Goal: Task Accomplishment & Management: Complete application form

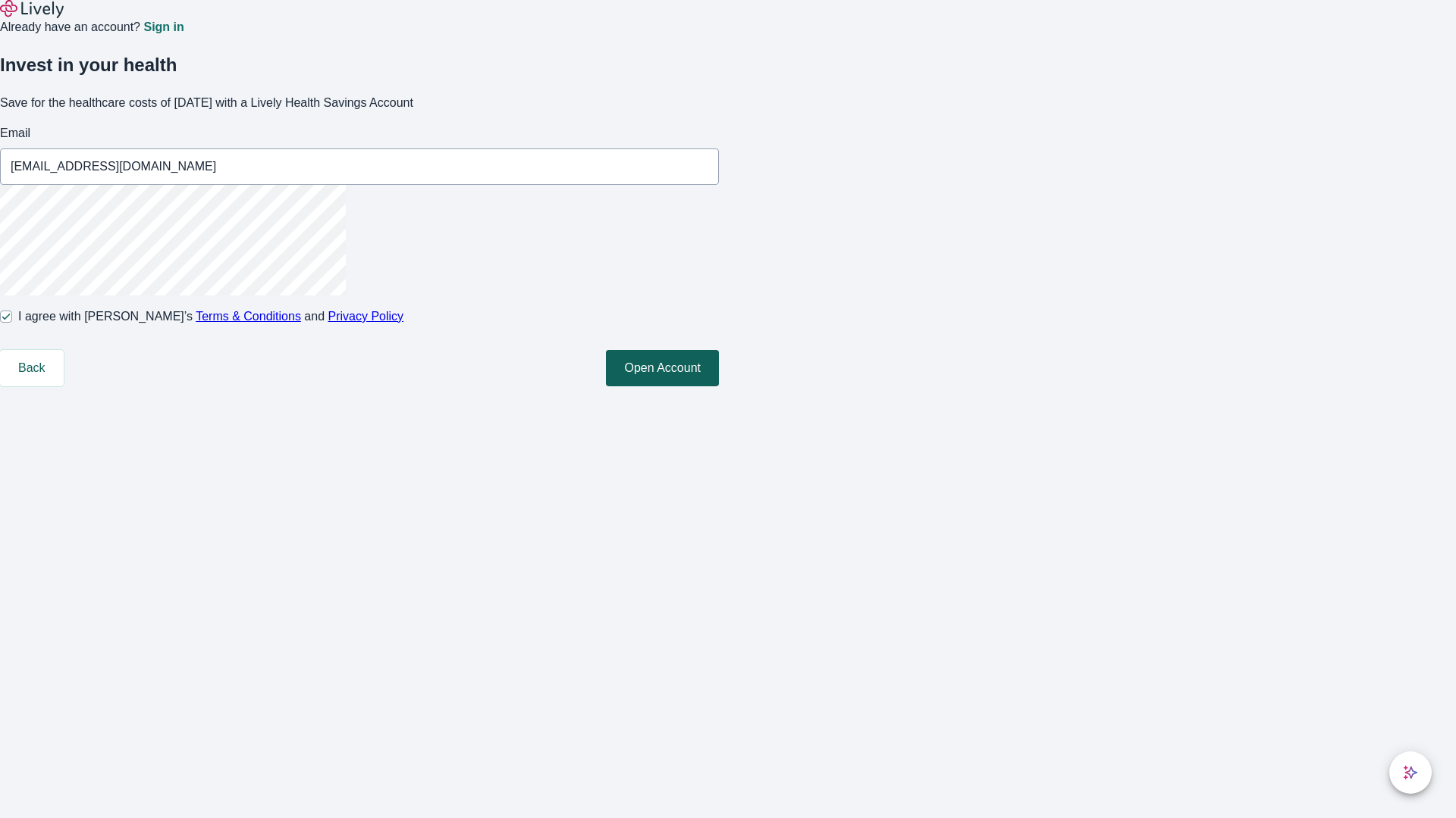
click at [719, 386] on button "Open Account" at bounding box center [662, 368] width 113 height 36
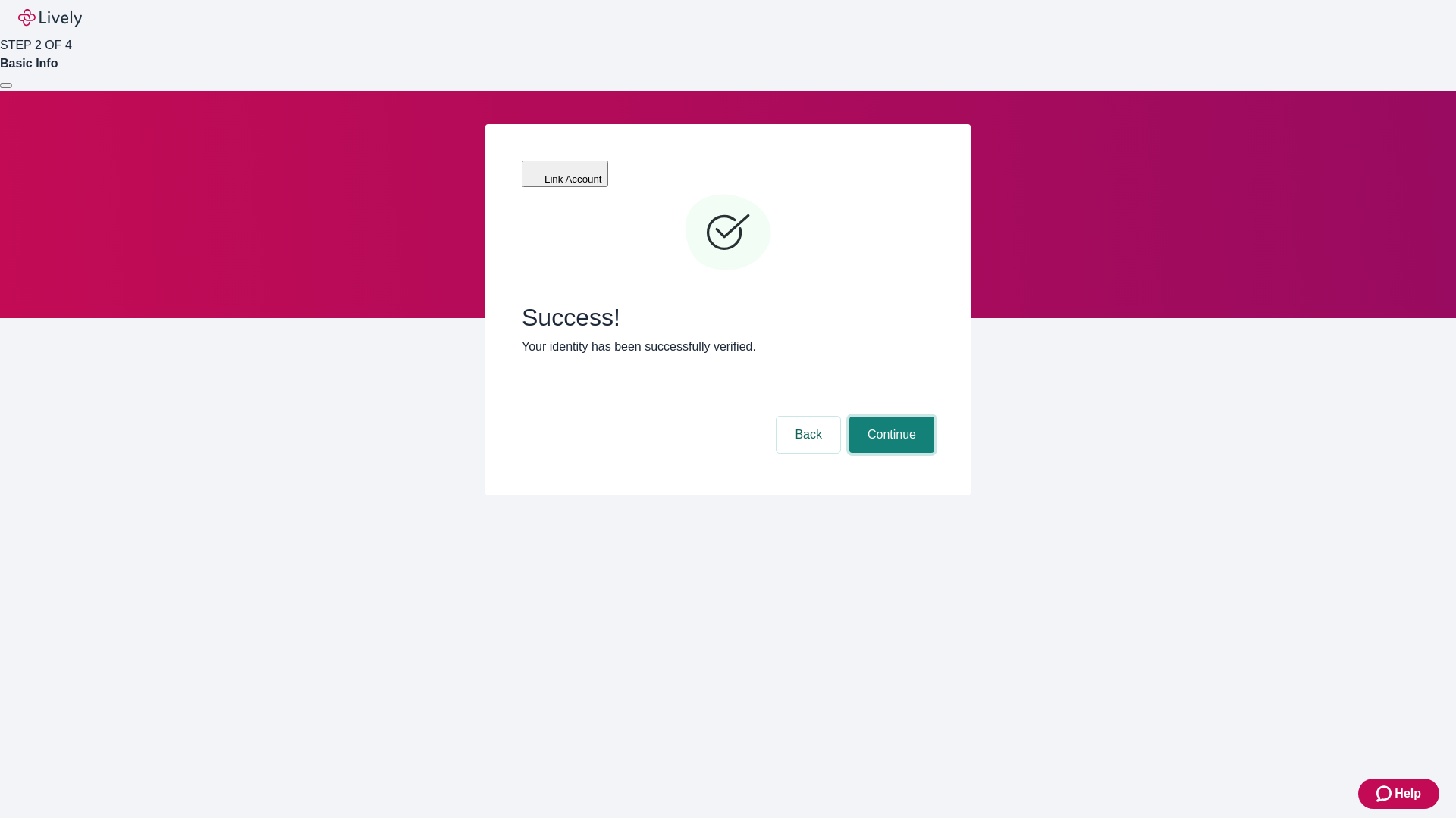
click at [889, 417] on button "Continue" at bounding box center [891, 434] width 85 height 36
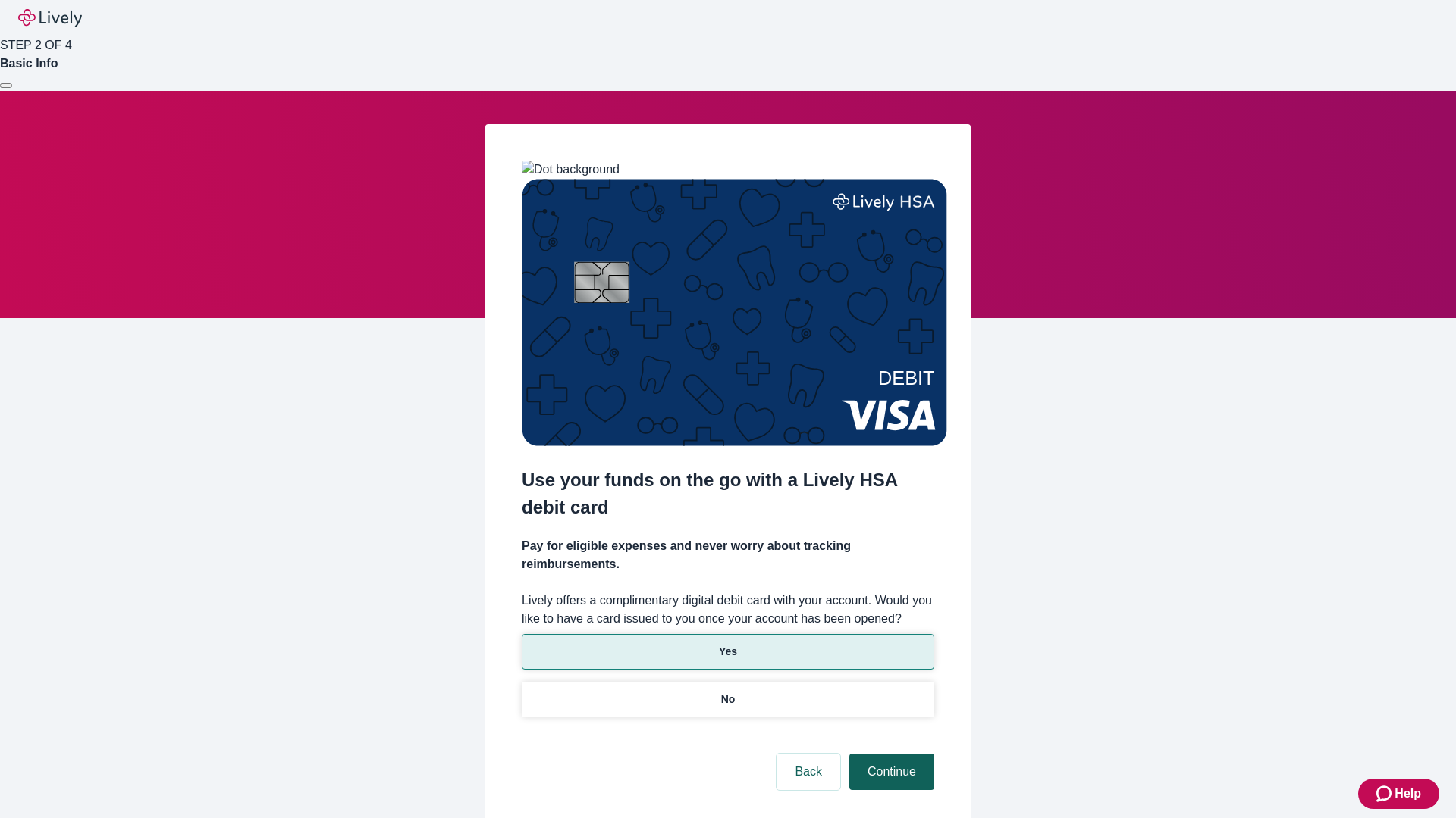
click at [727, 692] on p "No" at bounding box center [728, 699] width 14 height 16
click at [889, 754] on button "Continue" at bounding box center [891, 771] width 85 height 36
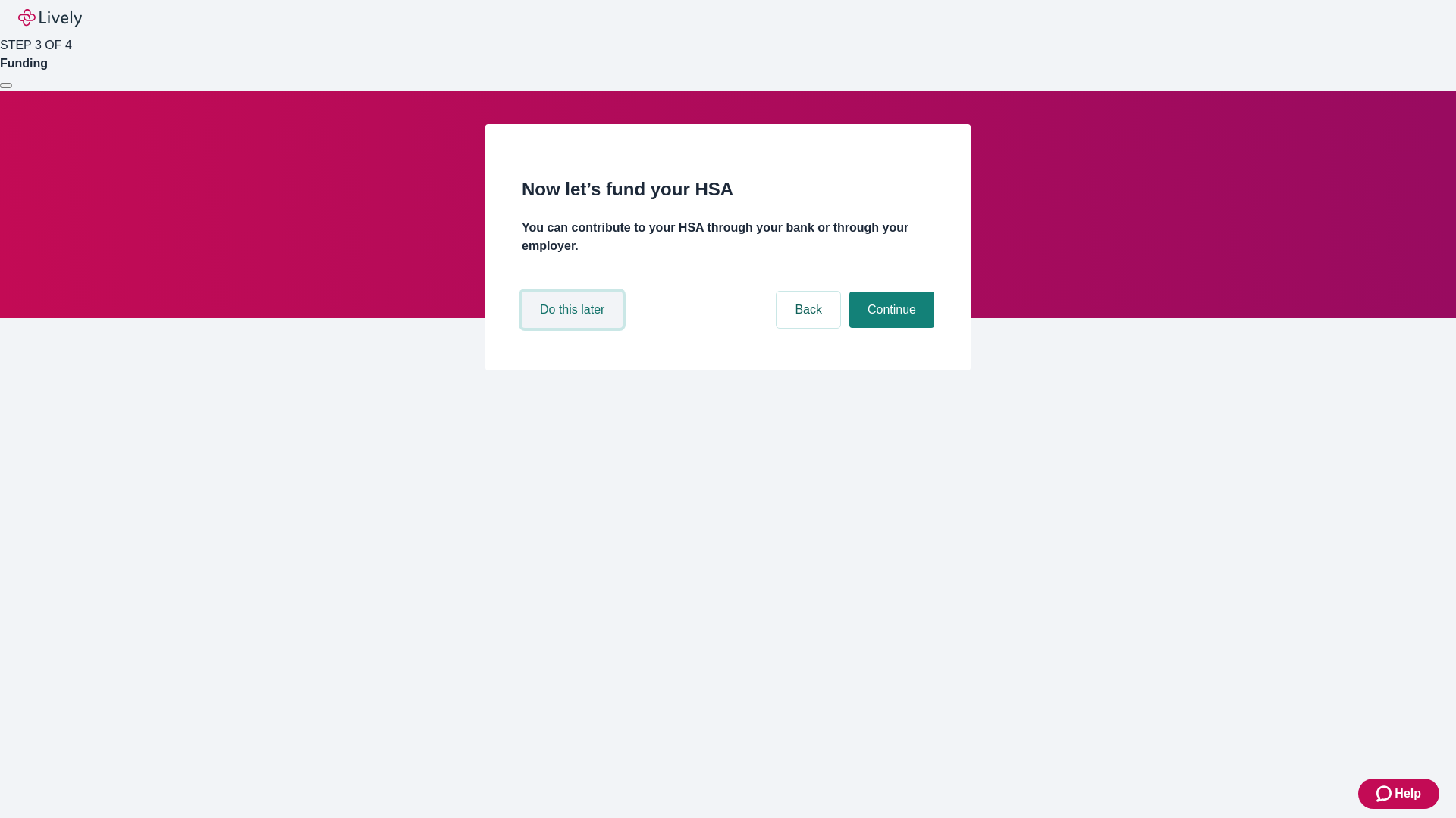
click at [574, 328] on button "Do this later" at bounding box center [572, 309] width 100 height 36
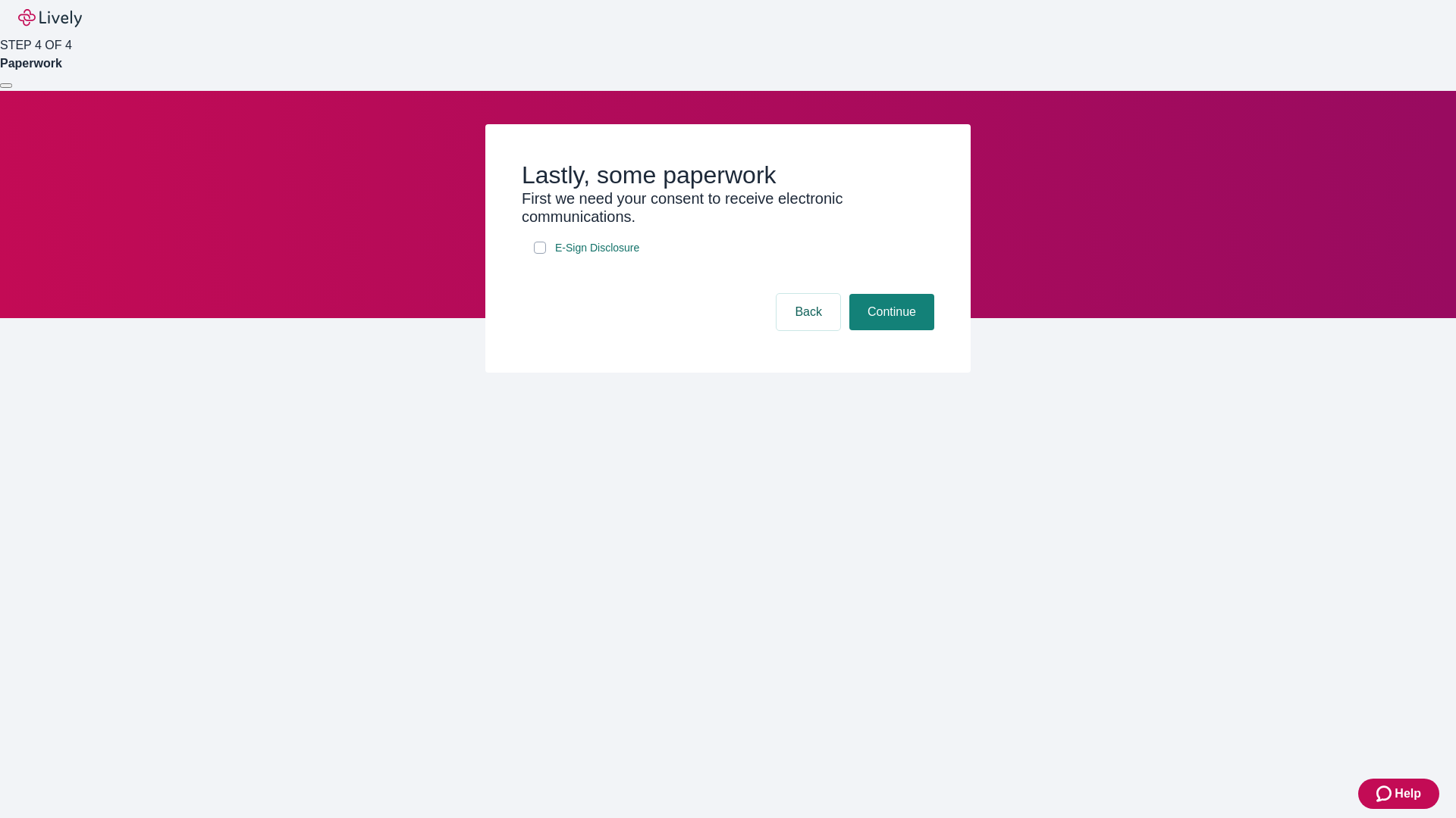
click at [540, 254] on input "E-Sign Disclosure" at bounding box center [540, 248] width 12 height 12
checkbox input "true"
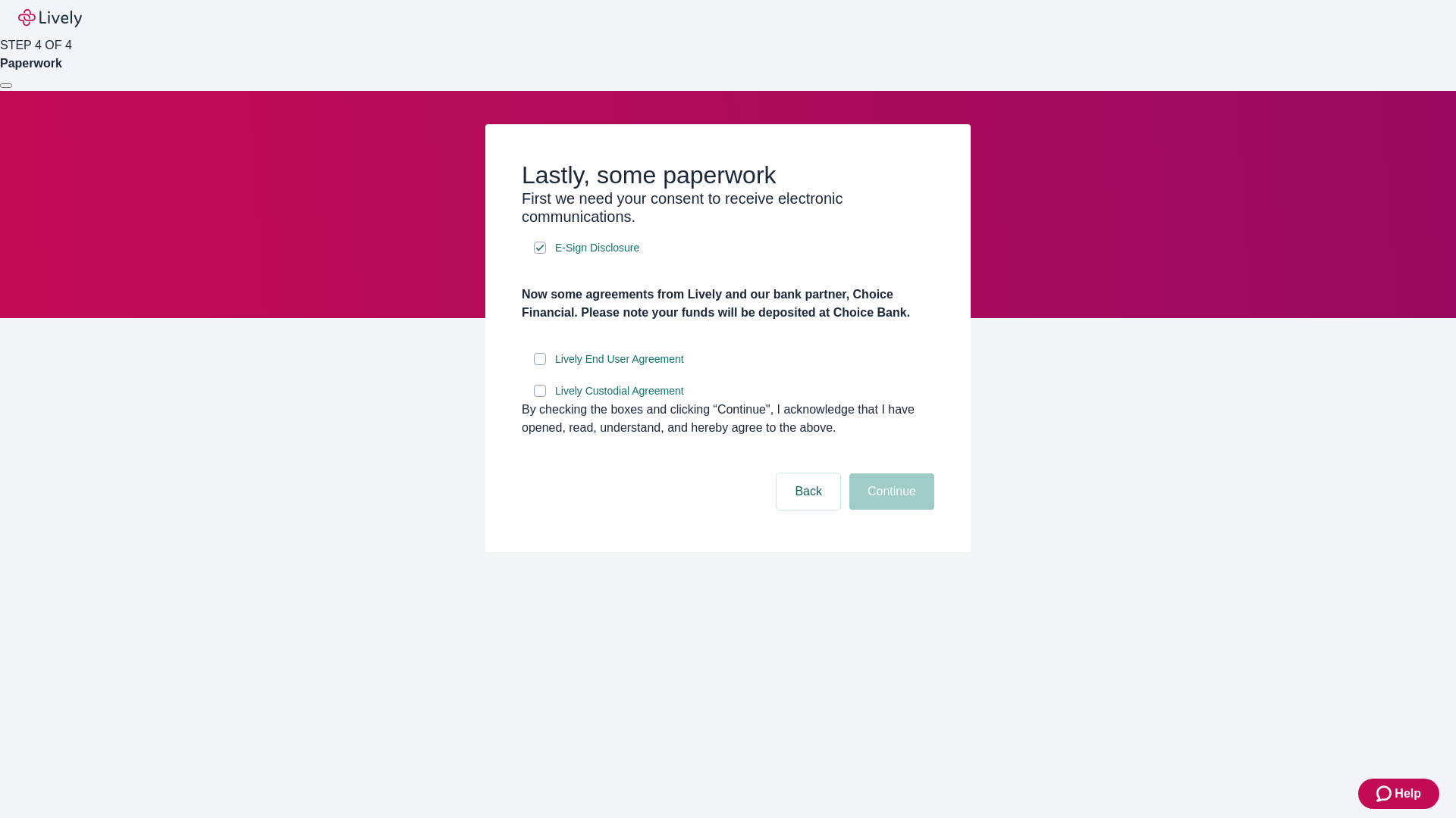
click at [540, 366] on input "Lively End User Agreement" at bounding box center [540, 359] width 12 height 12
checkbox input "true"
click at [540, 397] on input "Lively Custodial Agreement" at bounding box center [540, 391] width 12 height 12
checkbox input "true"
click at [889, 510] on button "Continue" at bounding box center [891, 491] width 85 height 36
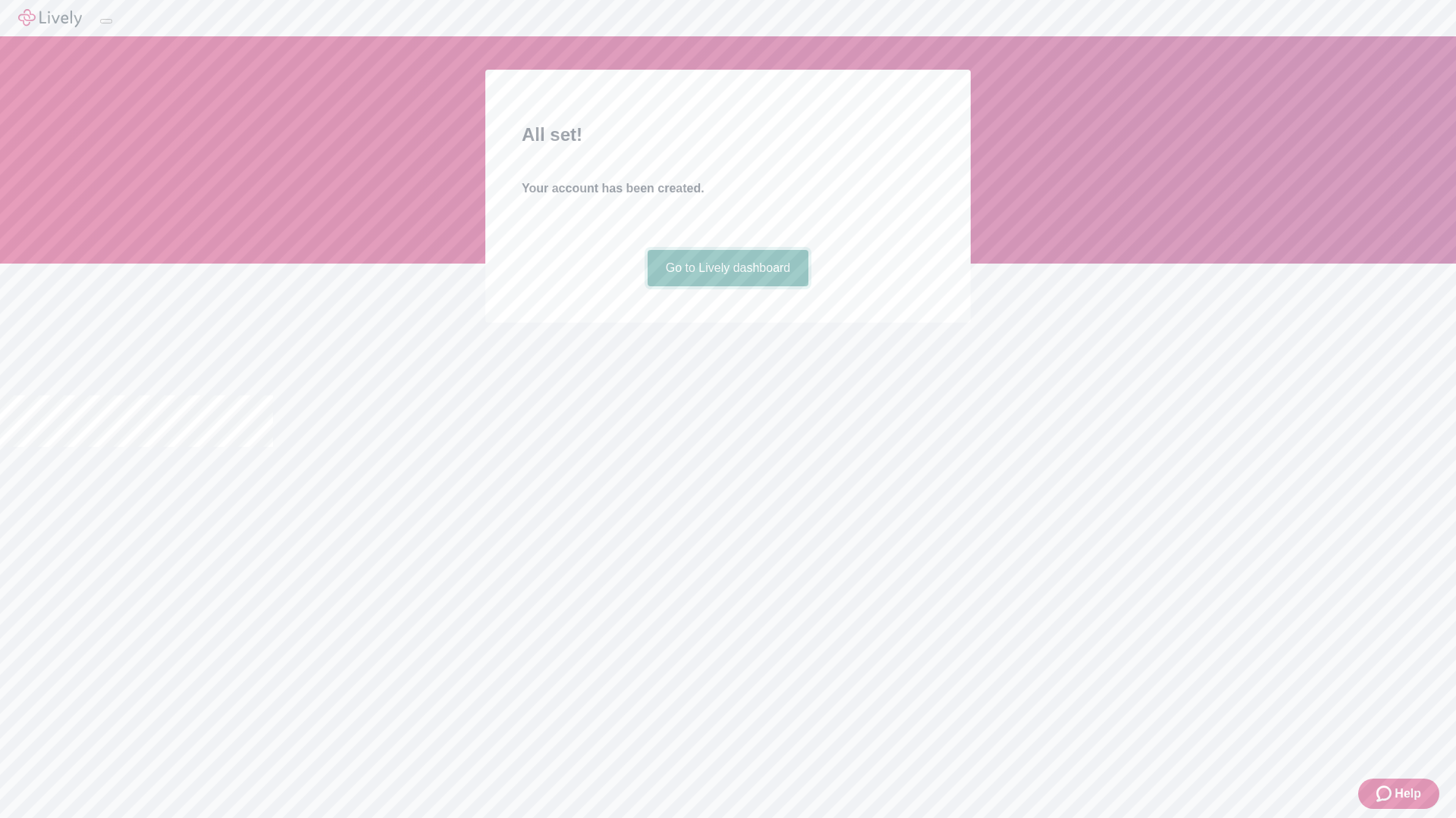
click at [727, 286] on link "Go to Lively dashboard" at bounding box center [728, 268] width 161 height 36
